Goal: Obtain resource: Download file/media

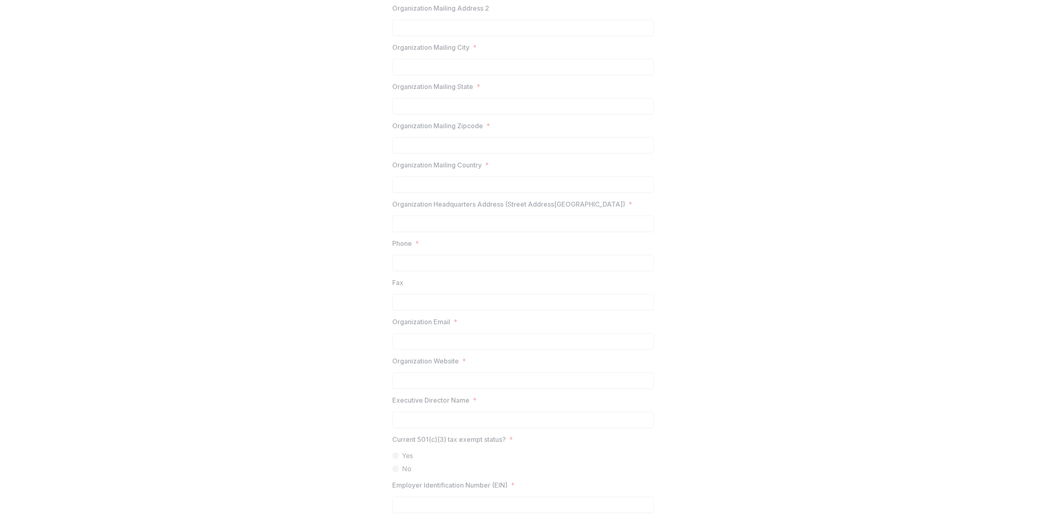
scroll to position [2, 0]
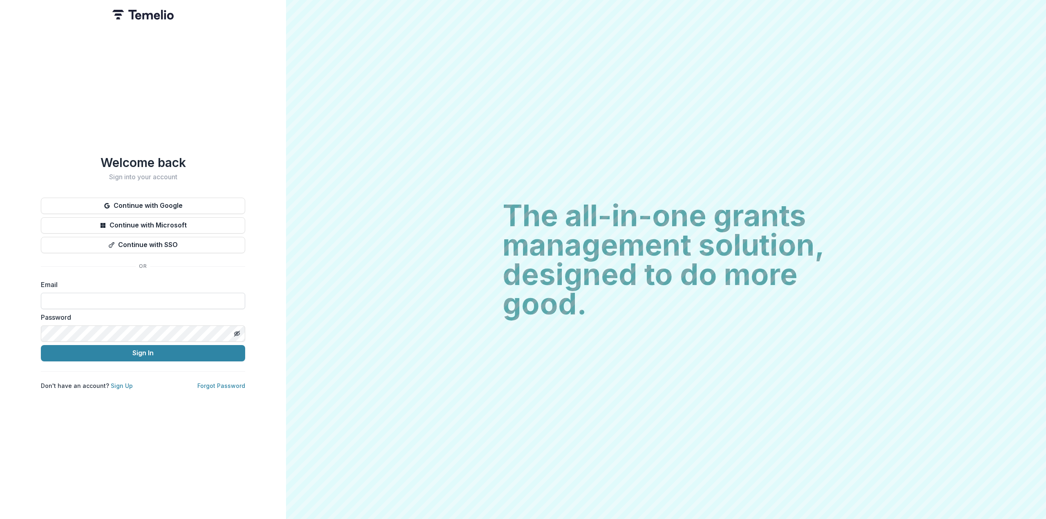
click at [102, 303] on form "Email Password Sign In" at bounding box center [143, 321] width 204 height 82
click at [102, 302] on input at bounding box center [143, 301] width 204 height 16
type input "**********"
click at [41, 345] on button "Sign In" at bounding box center [143, 353] width 204 height 16
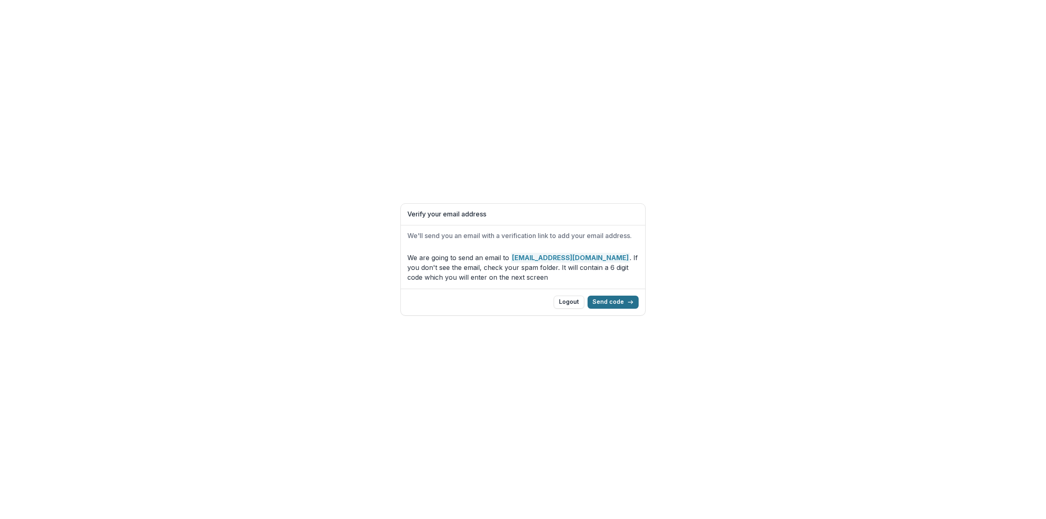
click at [599, 299] on button "Send code" at bounding box center [613, 302] width 51 height 13
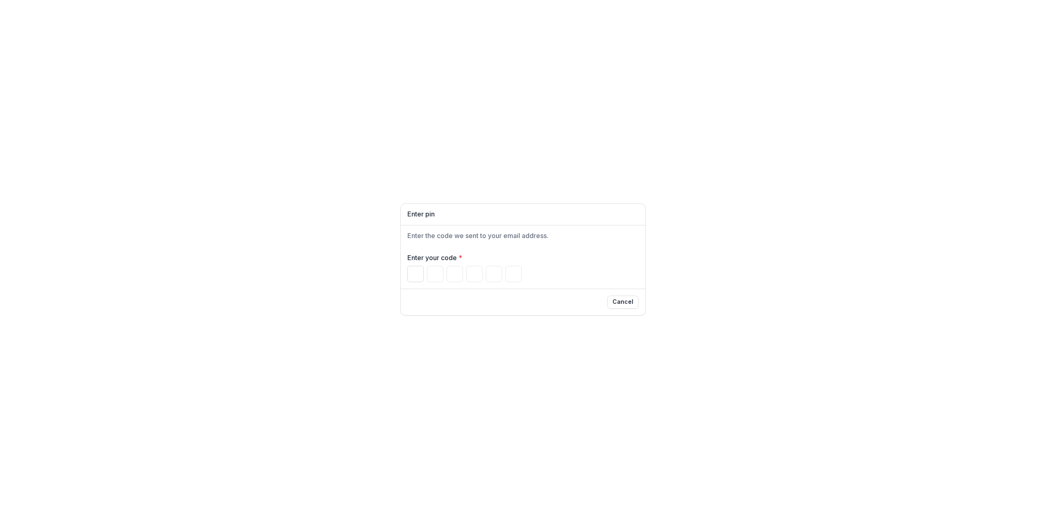
click at [414, 277] on input "Please enter your pin code" at bounding box center [415, 274] width 16 height 16
type input "*"
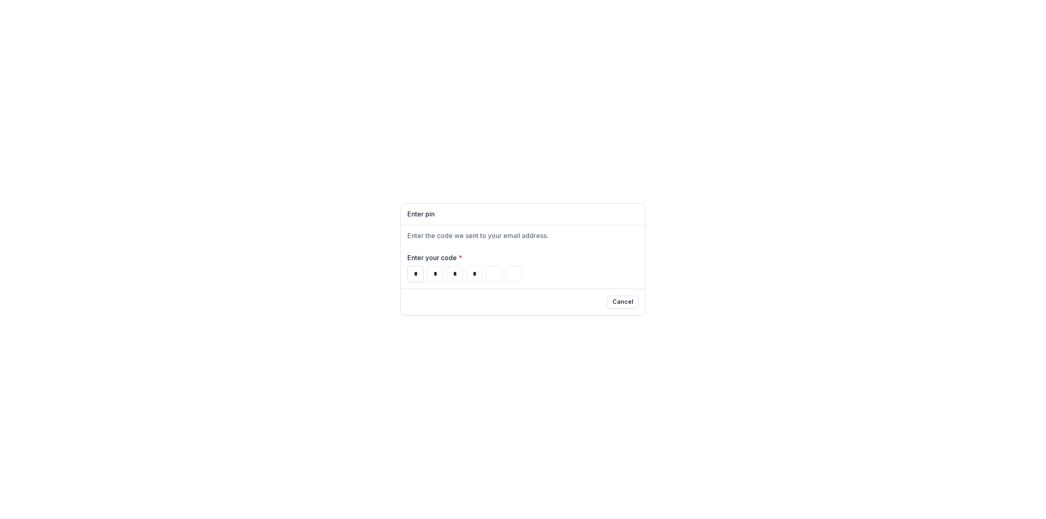
type input "*"
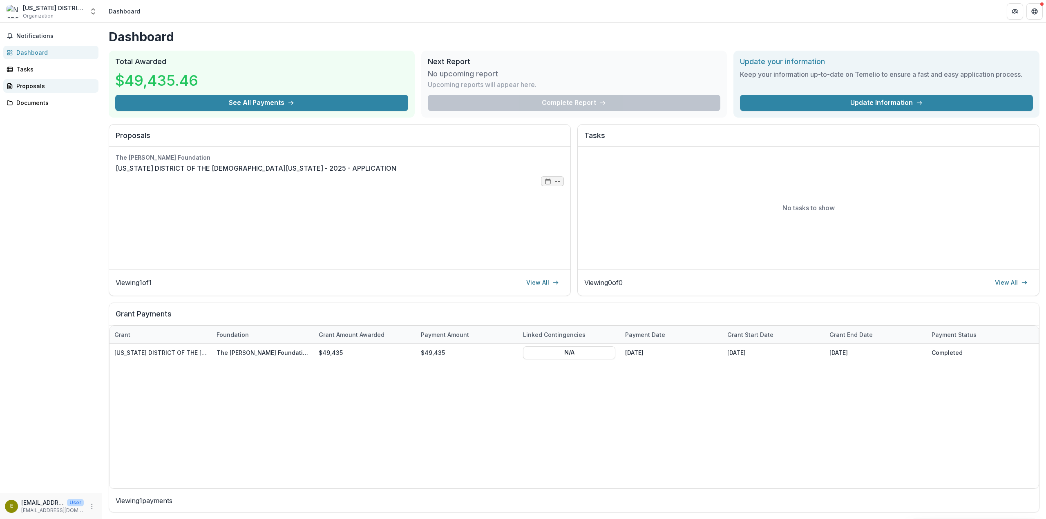
click at [30, 90] on link "Proposals" at bounding box center [50, 85] width 95 height 13
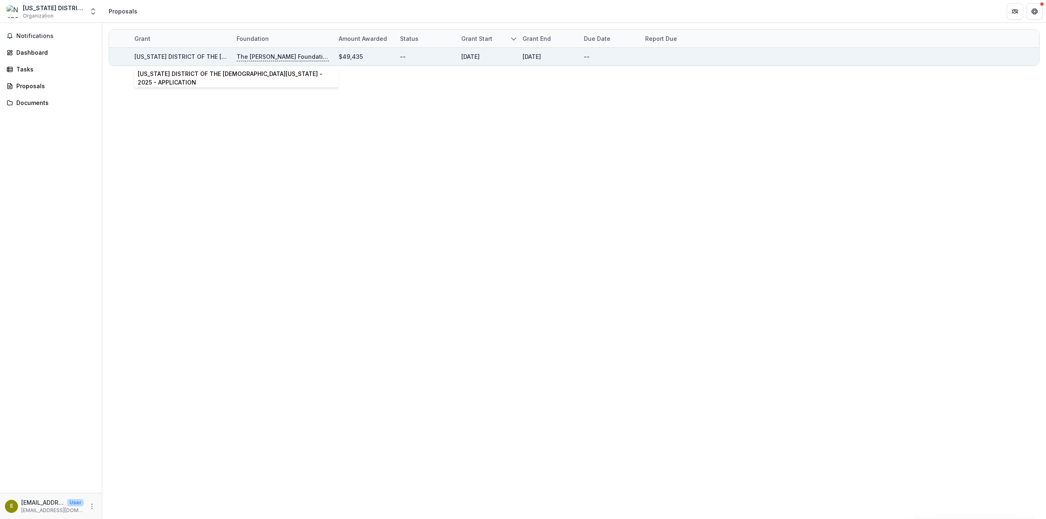
click at [155, 55] on link "[US_STATE] DISTRICT OF THE [DEMOGRAPHIC_DATA][US_STATE] - 2025 - APPLICATION" at bounding box center [256, 56] width 245 height 7
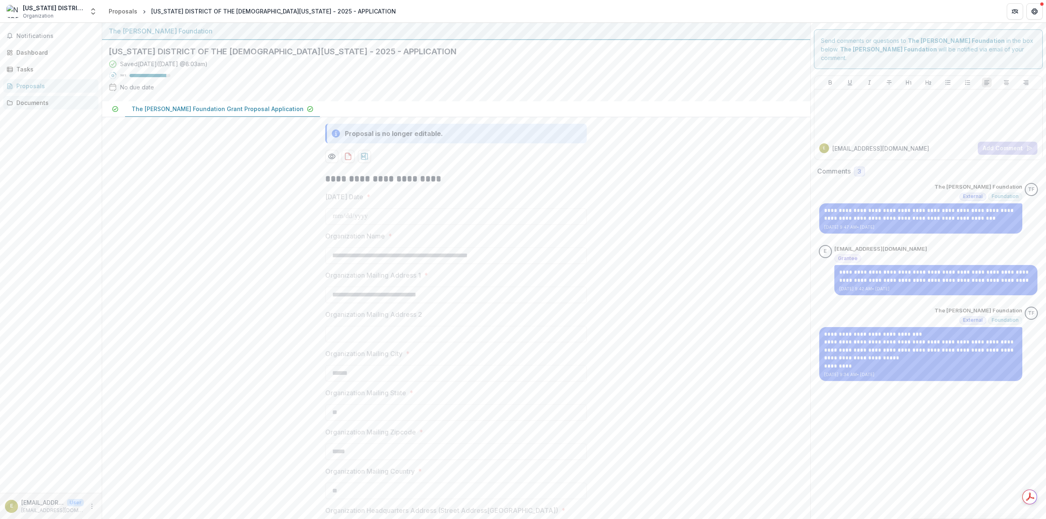
click at [35, 103] on div "Documents" at bounding box center [54, 102] width 76 height 9
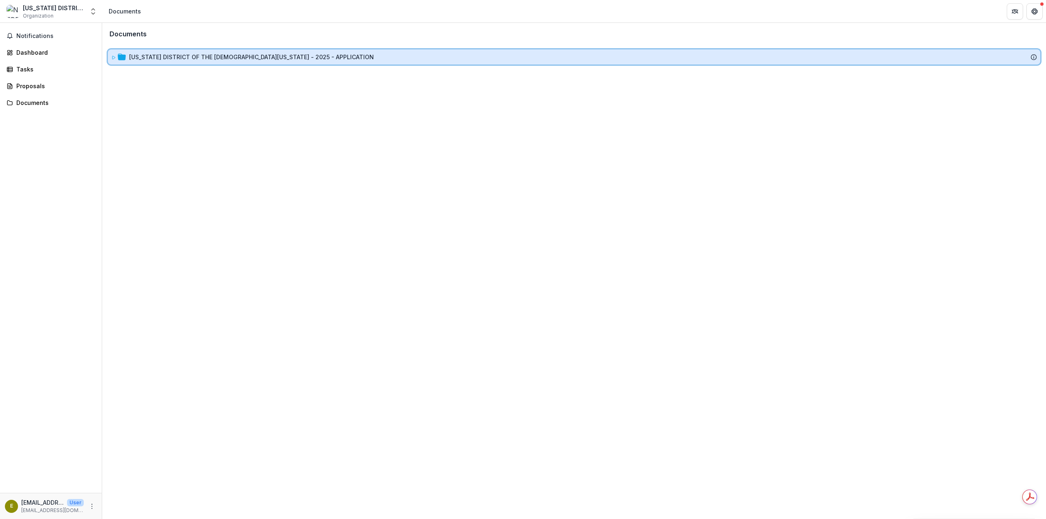
click at [116, 54] on div at bounding box center [118, 57] width 15 height 9
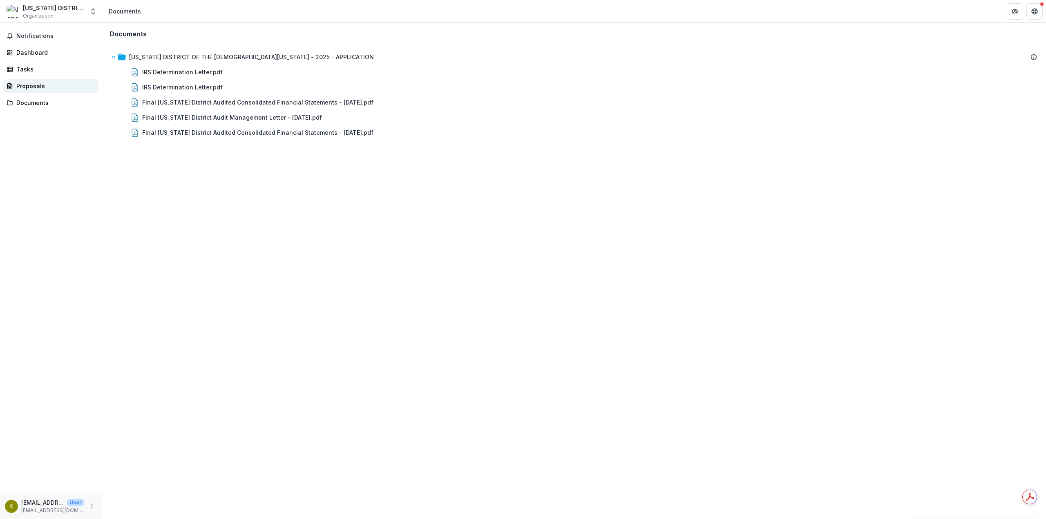
click at [32, 86] on div "Proposals" at bounding box center [54, 86] width 76 height 9
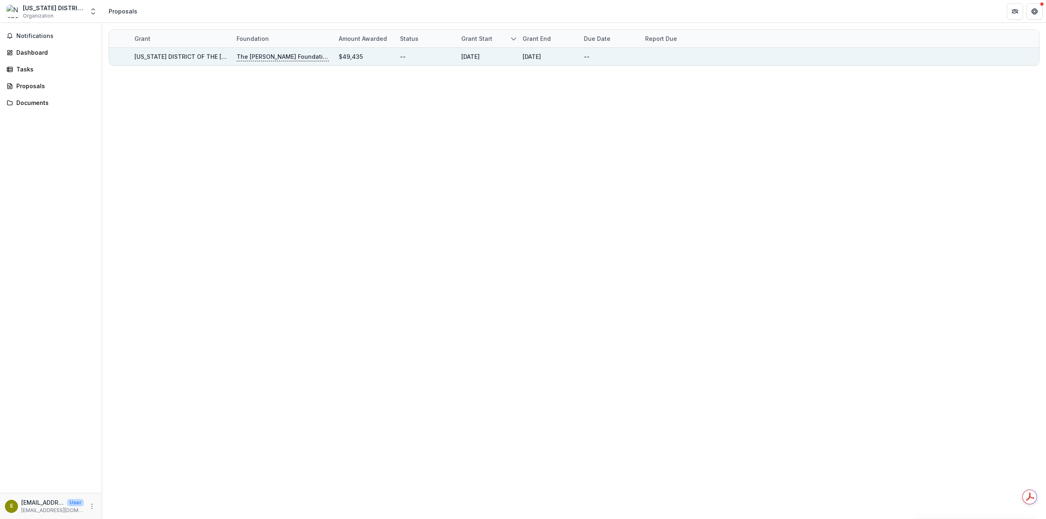
click at [149, 55] on link "[US_STATE] DISTRICT OF THE [DEMOGRAPHIC_DATA][US_STATE] - 2025 - APPLICATION" at bounding box center [256, 56] width 245 height 7
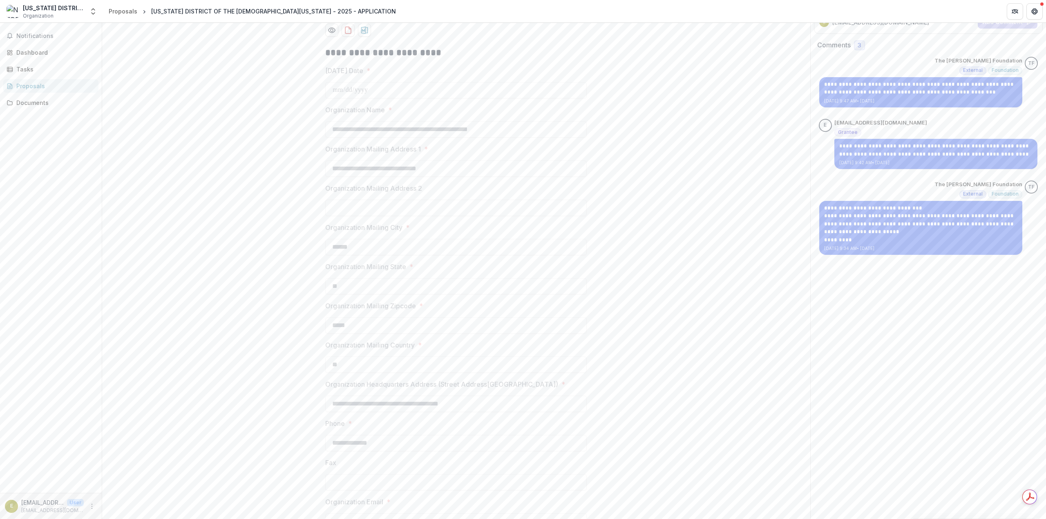
scroll to position [21, 0]
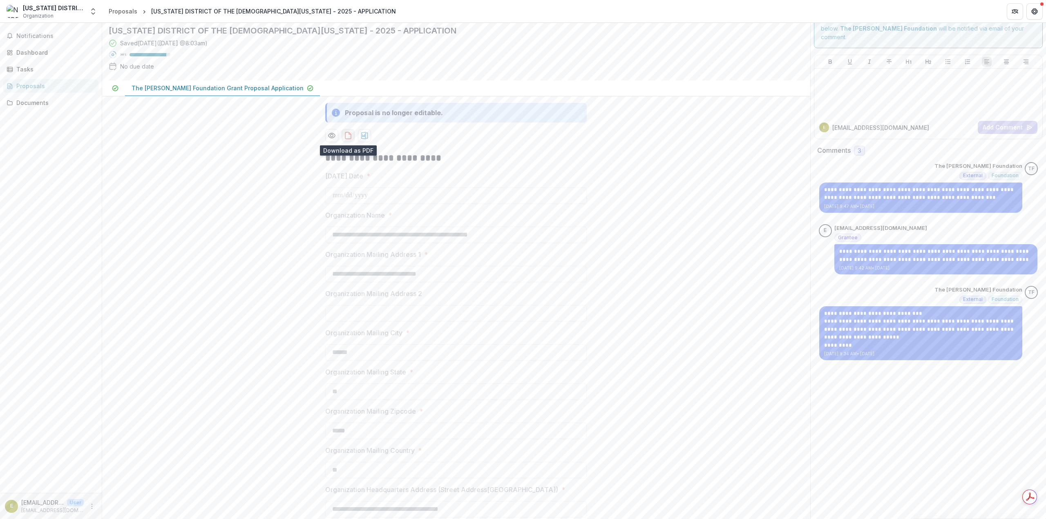
click at [347, 138] on icon "download-proposal" at bounding box center [348, 136] width 8 height 8
